Goal: Navigation & Orientation: Find specific page/section

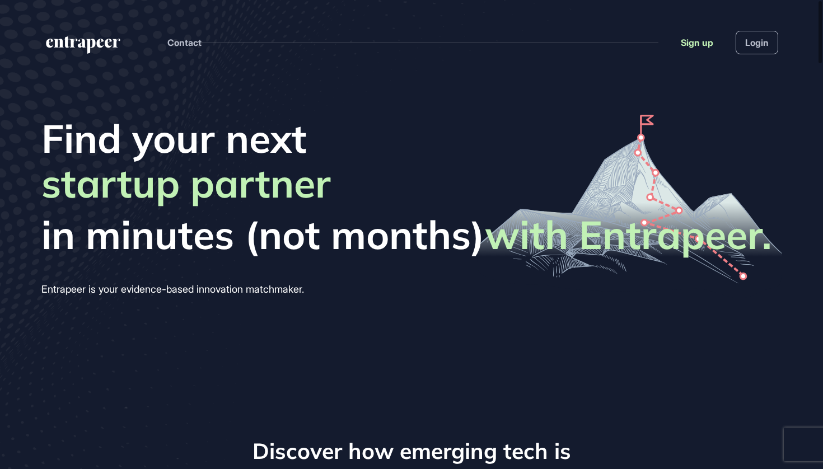
click at [702, 40] on link "Sign up" at bounding box center [697, 42] width 32 height 13
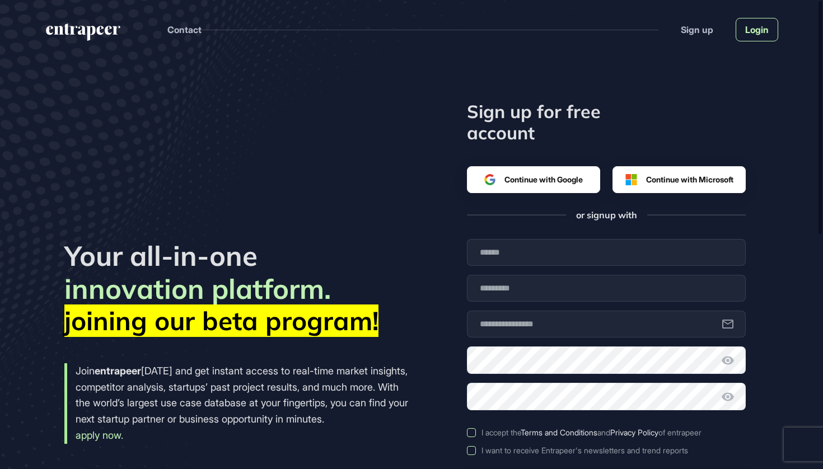
click at [753, 31] on link "Login" at bounding box center [757, 30] width 43 height 24
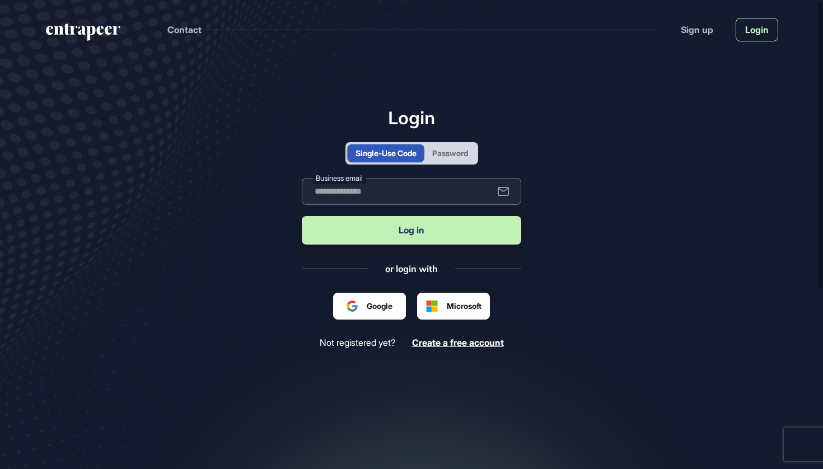
type input "**********"
click at [412, 230] on button "Log in" at bounding box center [412, 230] width 220 height 29
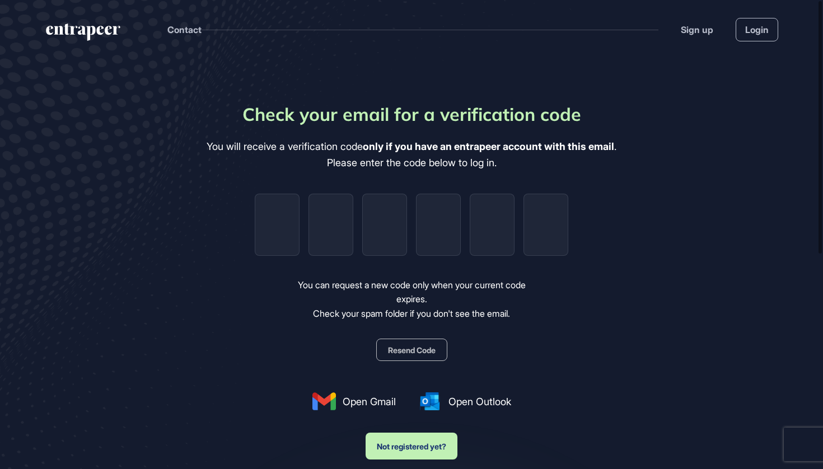
click at [286, 223] on input "tel" at bounding box center [277, 225] width 45 height 62
paste input "*"
type input "*"
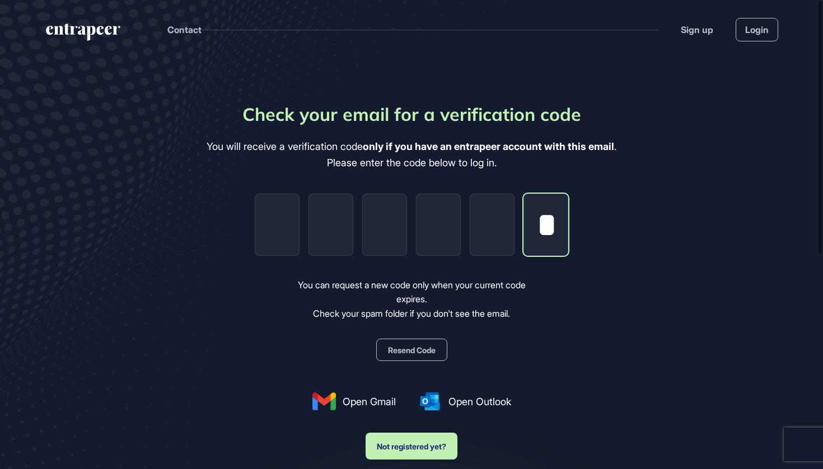
type input "*"
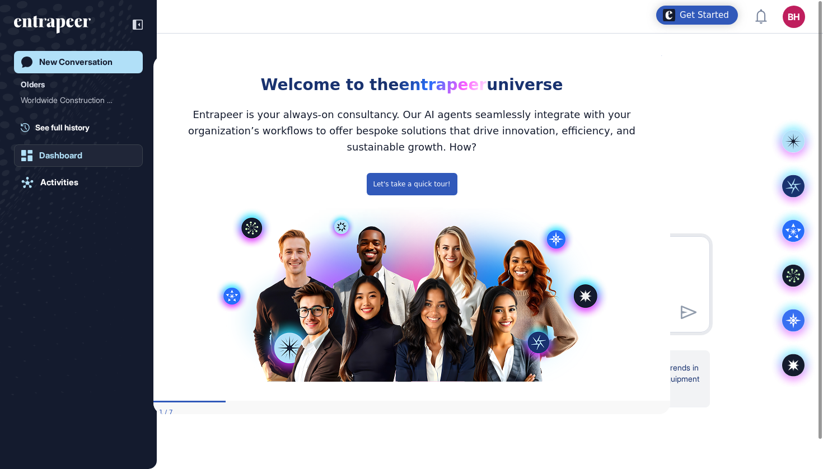
click at [62, 155] on div "Dashboard" at bounding box center [60, 156] width 43 height 10
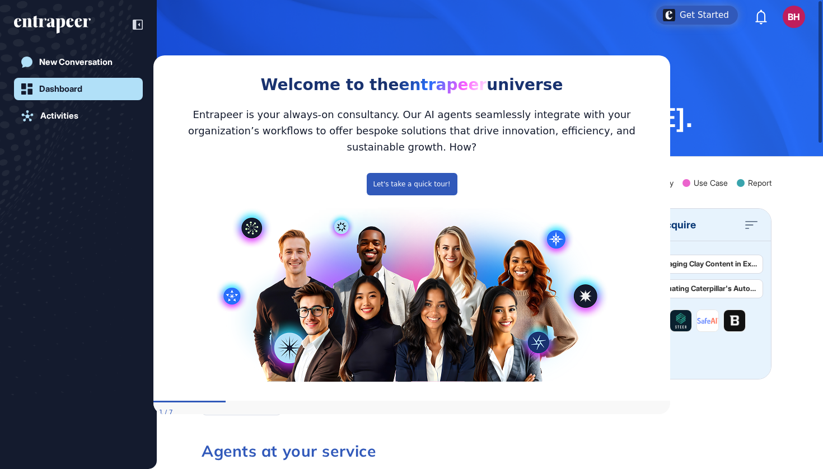
click at [662, 55] on icon "Close Preview" at bounding box center [663, 53] width 4 height 4
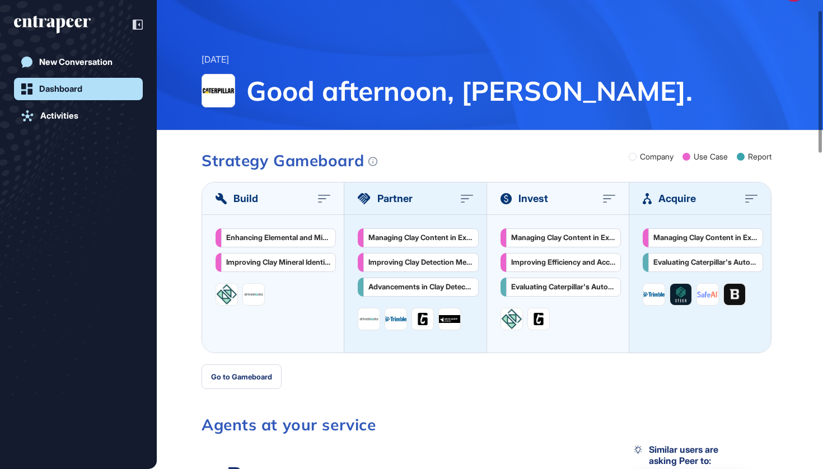
scroll to position [36, 0]
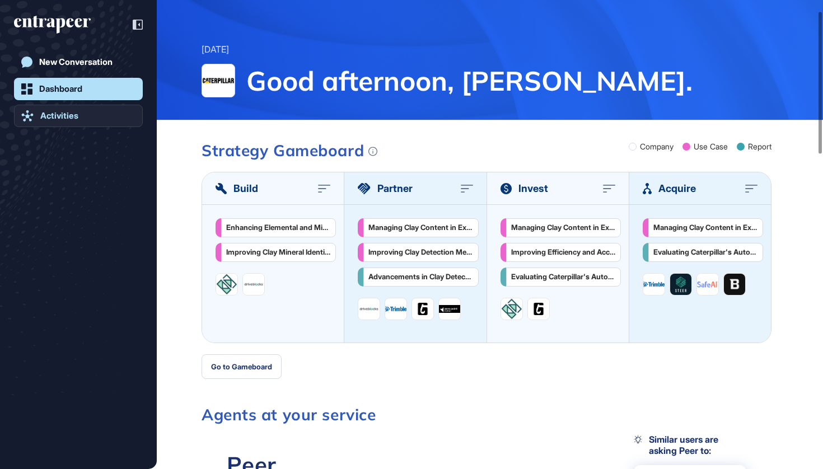
click at [60, 118] on div "Activities" at bounding box center [59, 116] width 38 height 10
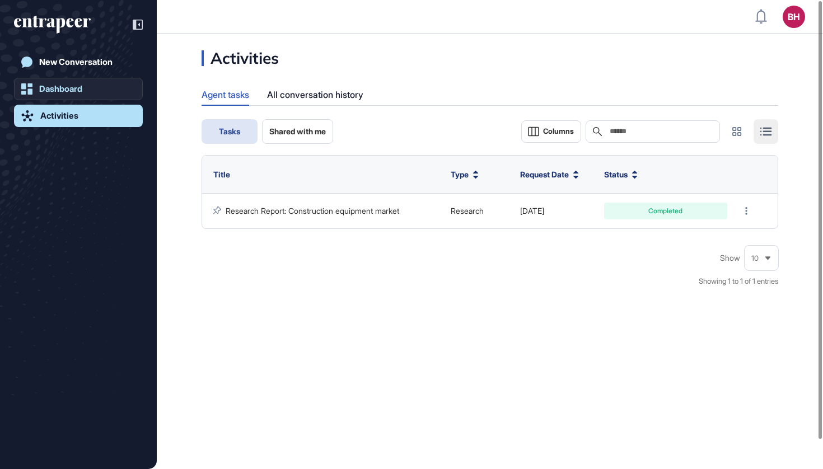
click at [63, 88] on div "Dashboard" at bounding box center [60, 89] width 43 height 10
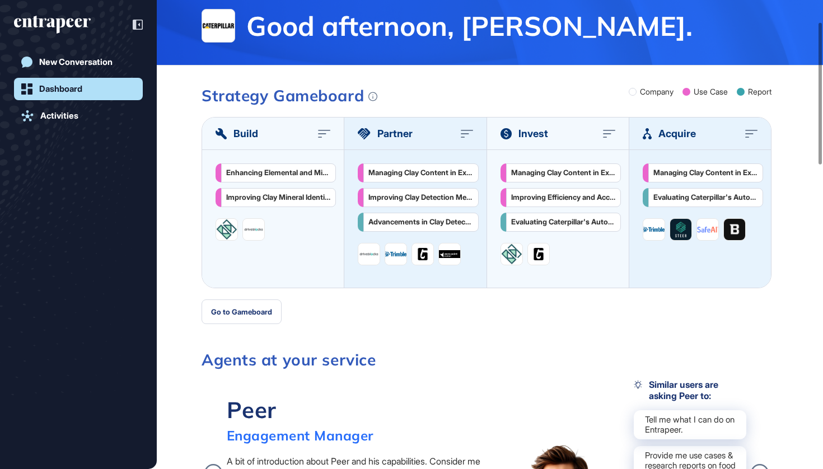
scroll to position [67, 0]
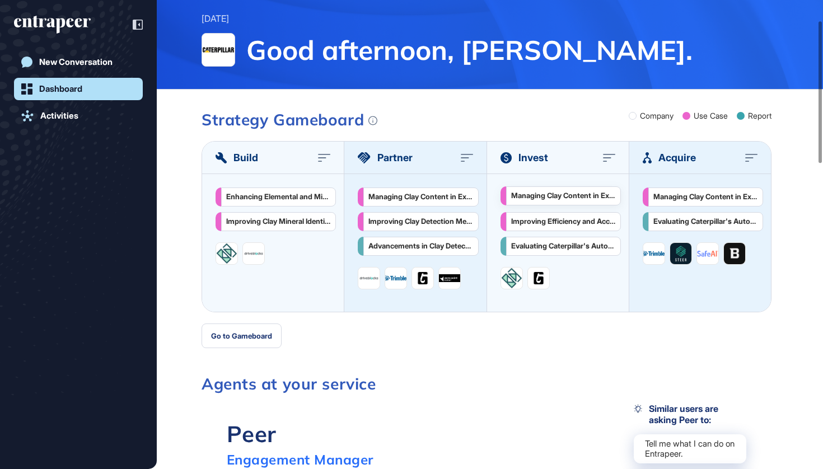
click at [538, 199] on div "Managing Clay Content in Excavated Materials to Prevent Crusher Blockages in Mi…" at bounding box center [563, 196] width 105 height 9
click at [61, 116] on div "Activities" at bounding box center [59, 116] width 38 height 10
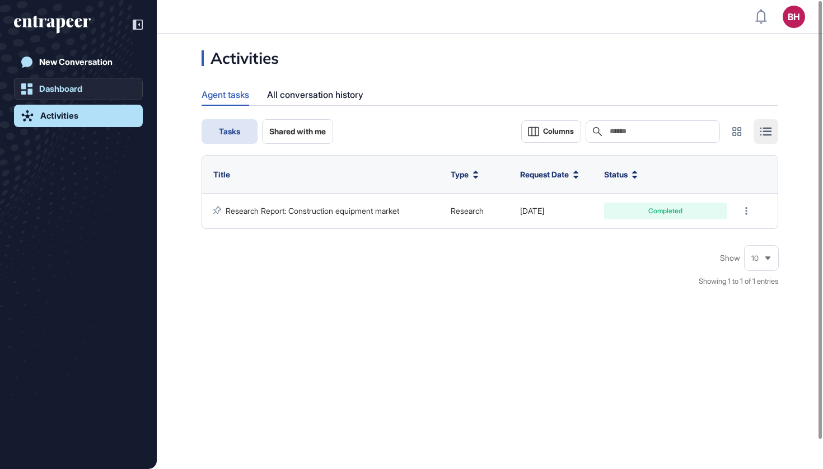
click at [62, 85] on div "Dashboard" at bounding box center [60, 89] width 43 height 10
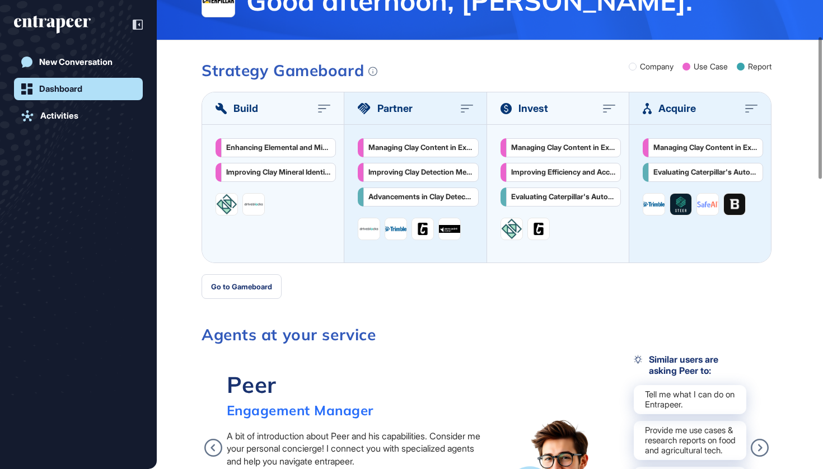
scroll to position [116, 0]
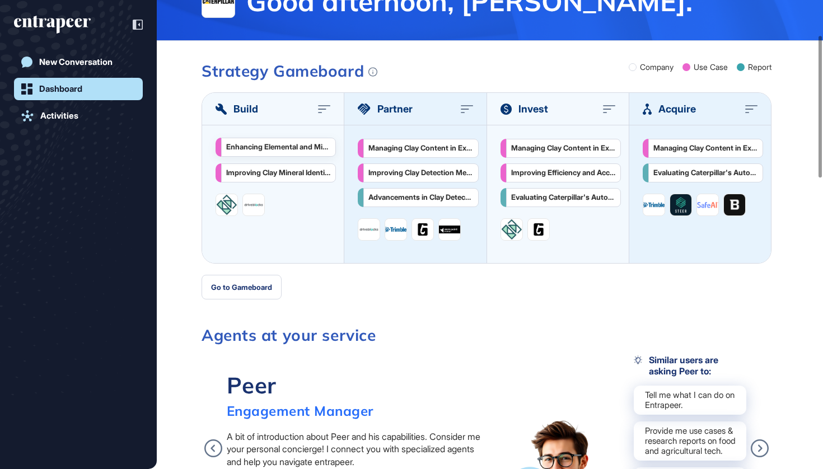
click at [255, 148] on div "Enhancing Elemental and Mineral Analysis in Mining and Manufacturing Industries" at bounding box center [278, 147] width 105 height 9
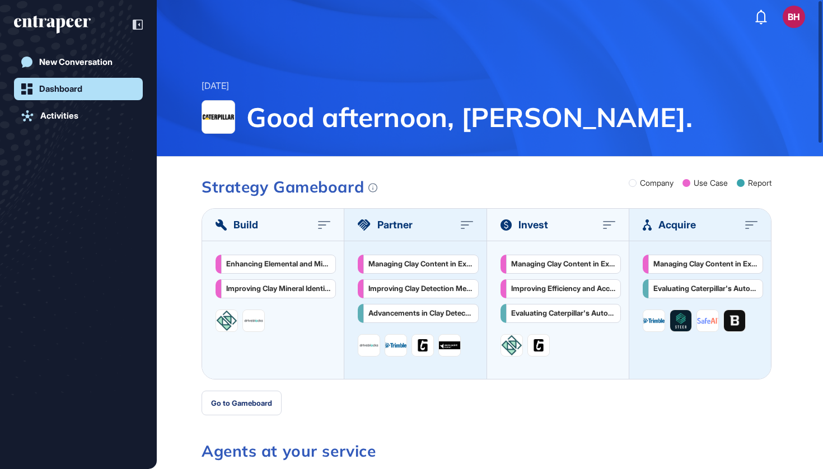
scroll to position [0, 0]
click at [59, 114] on div "Activities" at bounding box center [59, 116] width 38 height 10
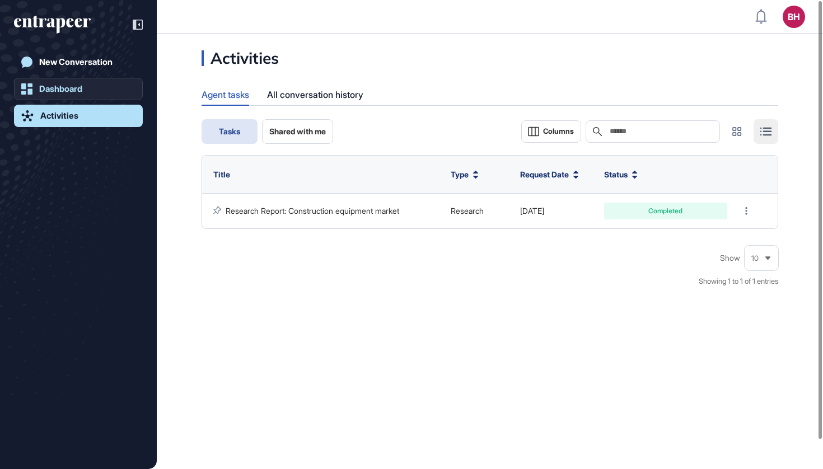
click at [64, 84] on div "Dashboard" at bounding box center [60, 89] width 43 height 10
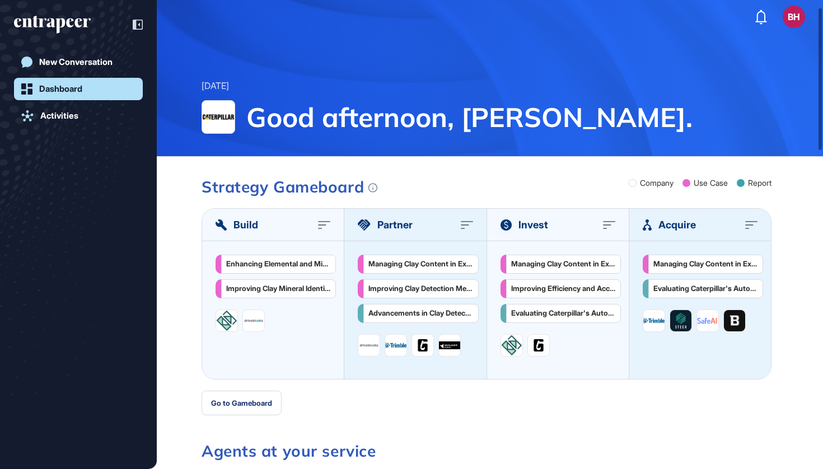
scroll to position [50, 0]
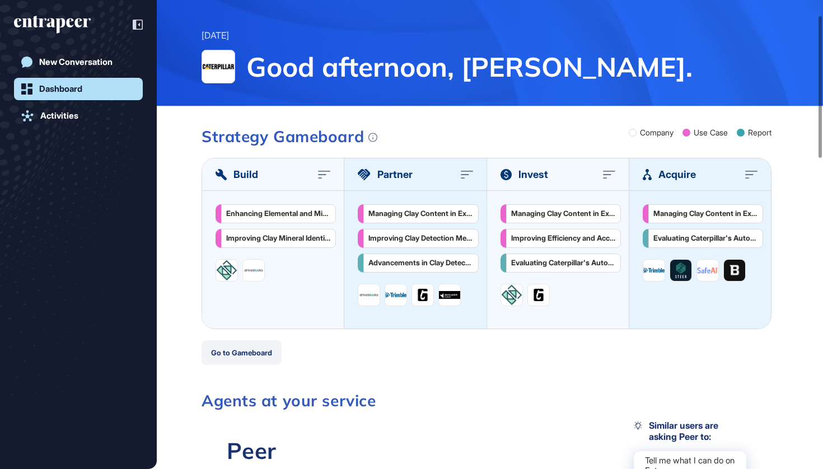
click at [239, 355] on button "Go to Gameboard" at bounding box center [242, 353] width 80 height 25
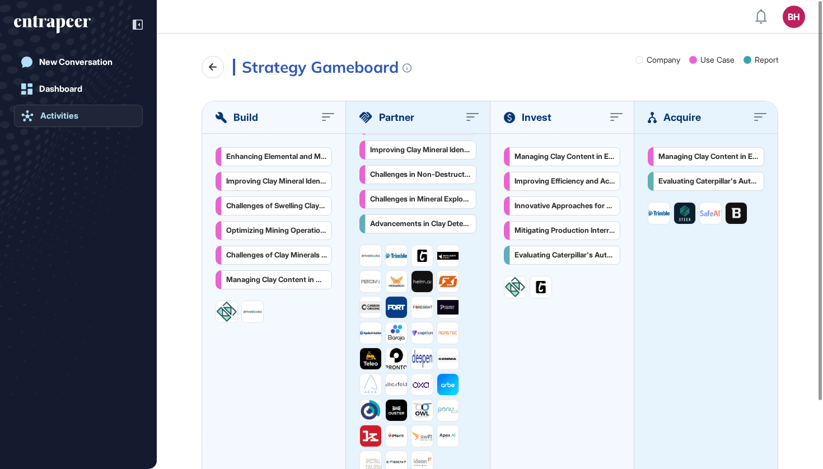
click at [68, 120] on div "Activities" at bounding box center [59, 116] width 38 height 10
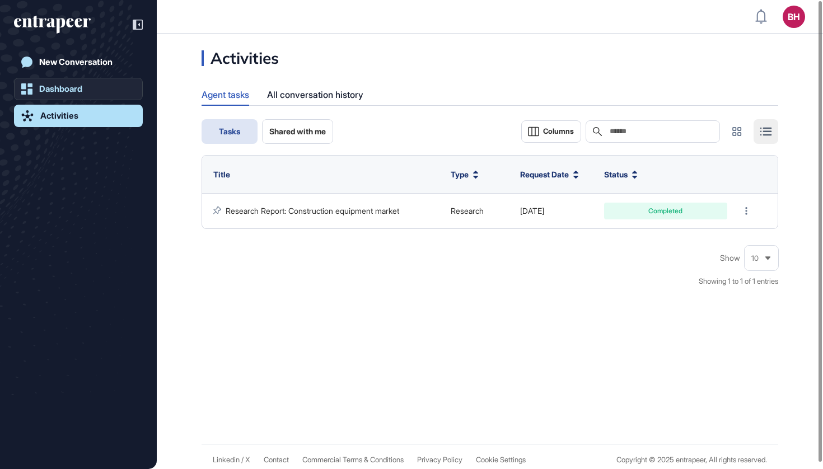
click at [71, 88] on div "Dashboard" at bounding box center [60, 89] width 43 height 10
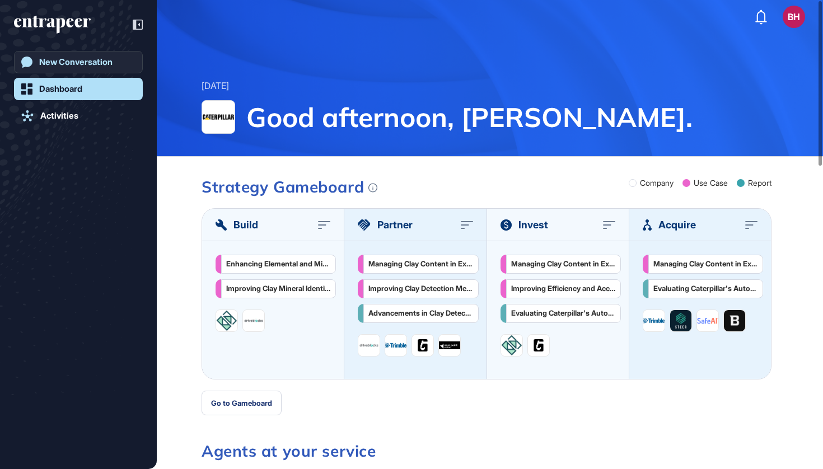
click at [77, 63] on div "New Conversation" at bounding box center [75, 62] width 73 height 10
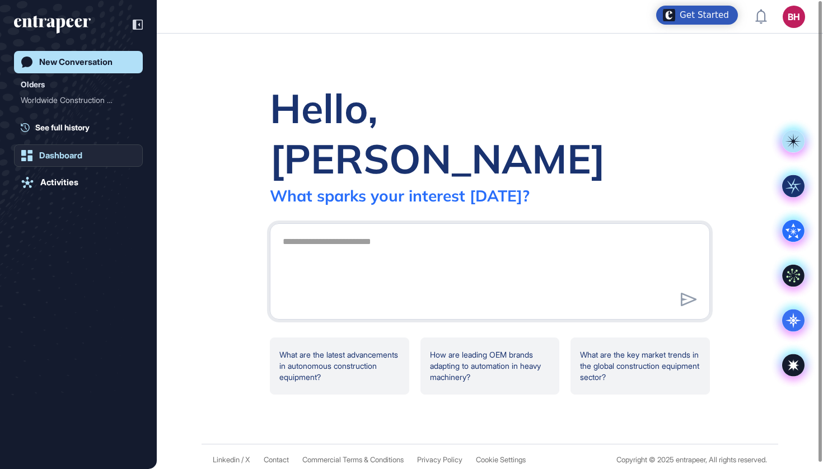
click at [46, 155] on div "Dashboard" at bounding box center [60, 156] width 43 height 10
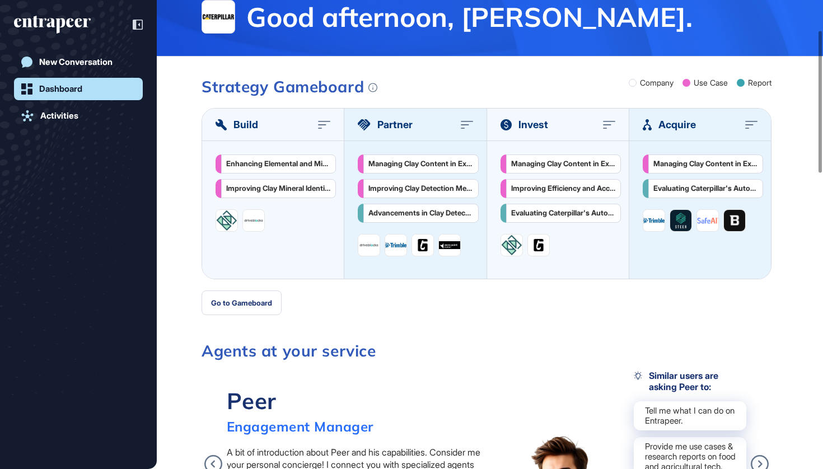
scroll to position [93, 0]
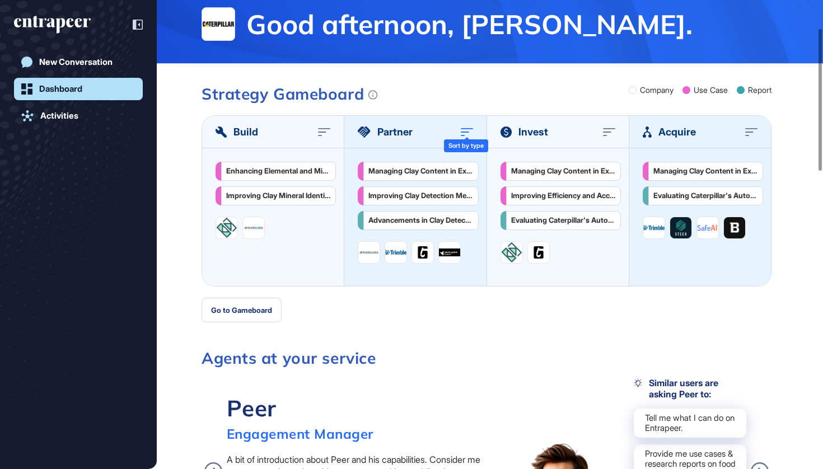
click at [467, 131] on icon at bounding box center [467, 132] width 12 height 9
click at [403, 134] on span "Partner" at bounding box center [395, 131] width 35 height 15
click at [374, 132] on div "Partner" at bounding box center [385, 131] width 55 height 15
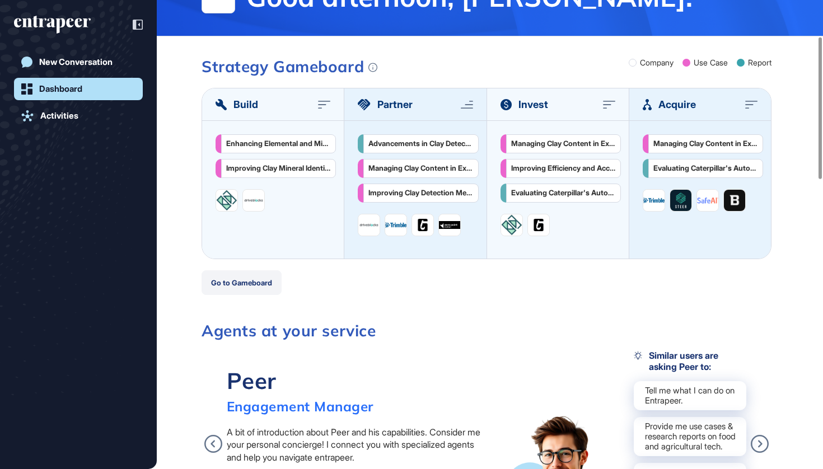
click at [235, 284] on button "Go to Gameboard" at bounding box center [242, 283] width 80 height 25
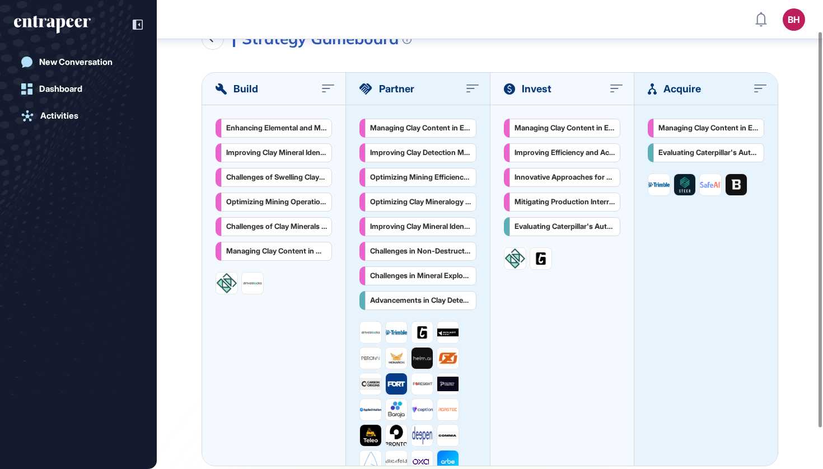
scroll to position [24, 0]
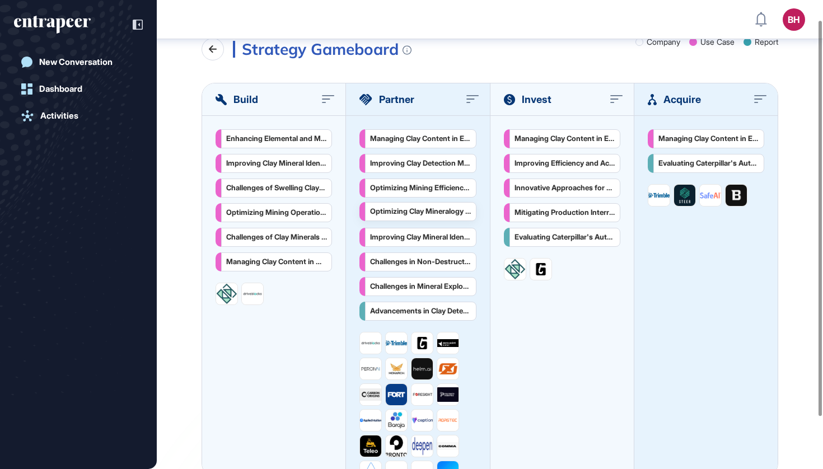
click at [404, 218] on div "Optimizing Clay Mineralogy Monitoring for Enhanced Mining Efficiency" at bounding box center [420, 211] width 111 height 19
click at [187, 73] on div "Strategy Gameboard Company Use Case Report Build Enhancing Elemental and Minera…" at bounding box center [490, 258] width 667 height 484
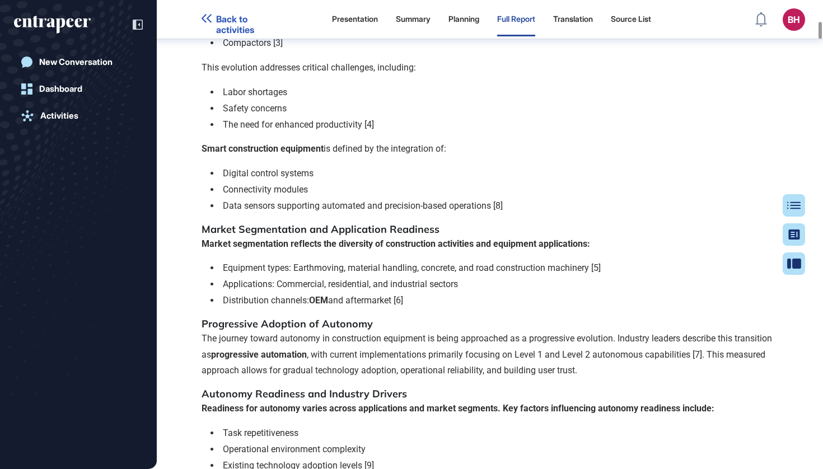
scroll to position [3380, 0]
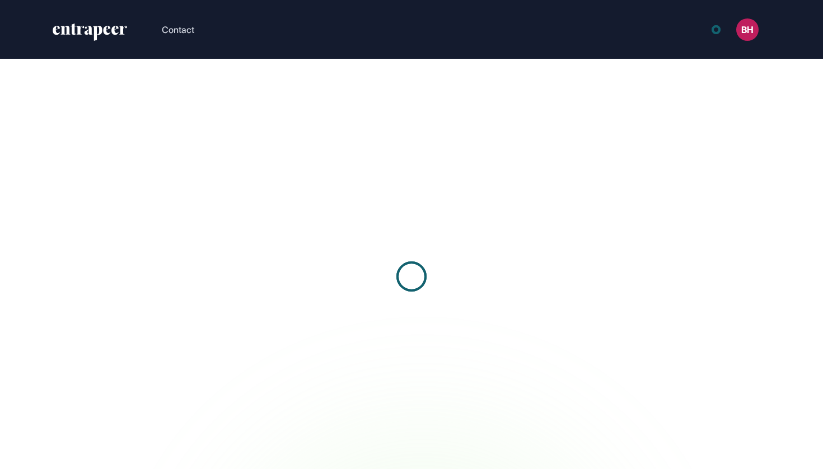
scroll to position [1, 1]
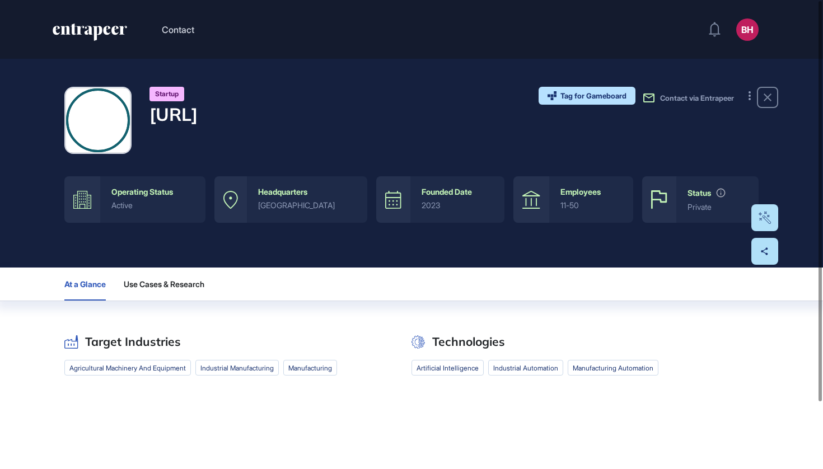
scroll to position [1, 1]
